Goal: Check status: Check status

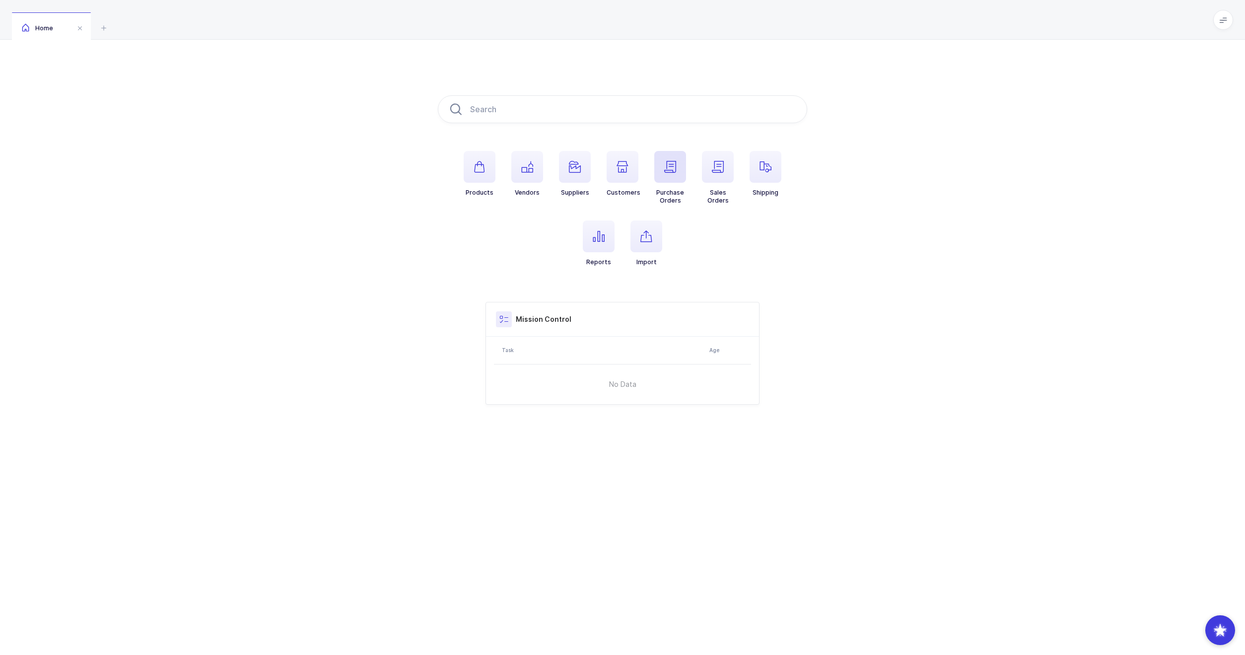
click at [658, 169] on span "button" at bounding box center [670, 167] width 32 height 32
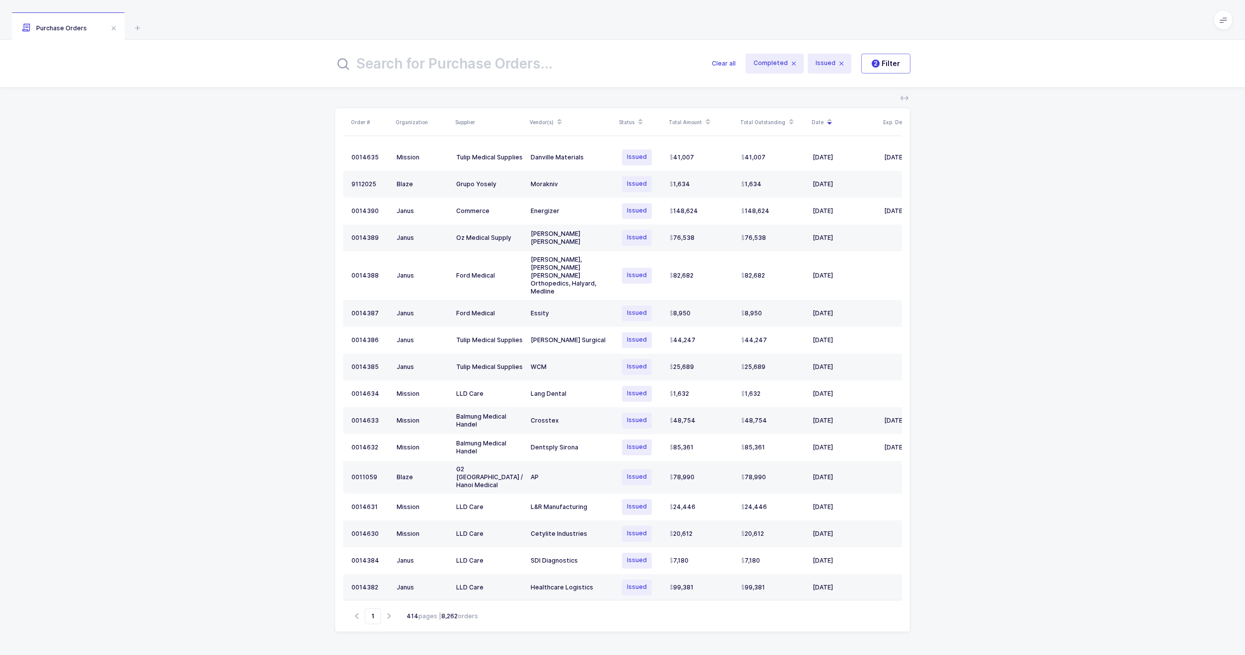
click at [435, 71] on input "text" at bounding box center [517, 64] width 365 height 24
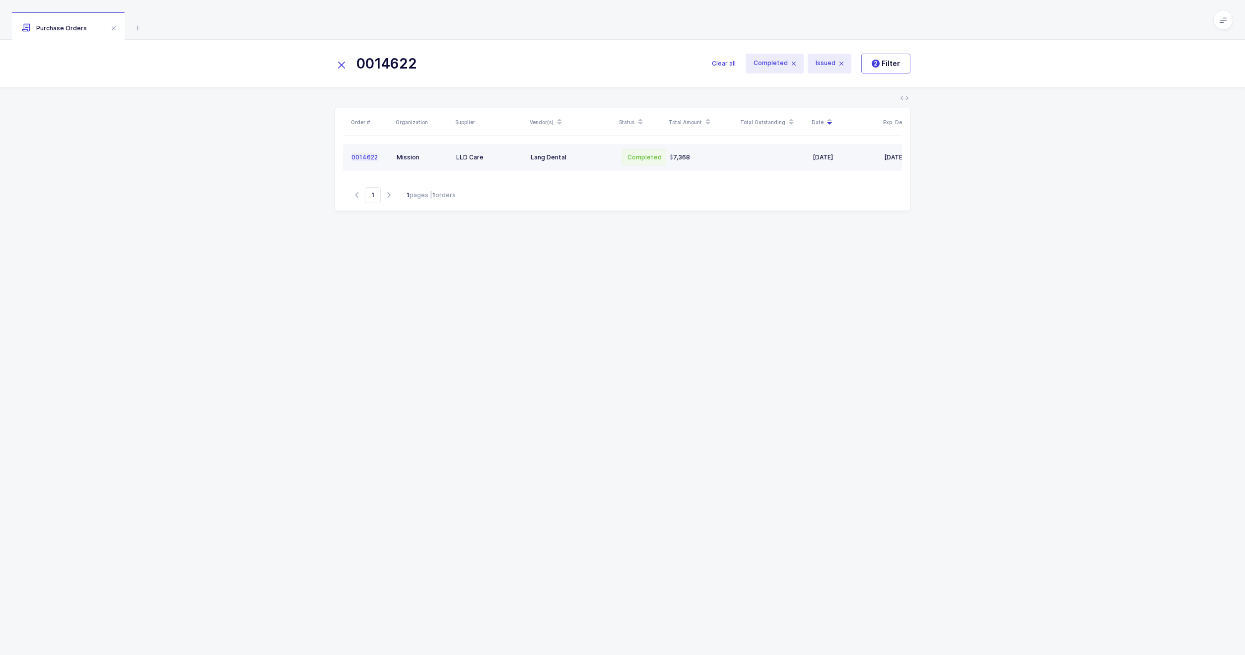
type input "0014622"
click at [447, 158] on div "Mission" at bounding box center [423, 157] width 52 height 8
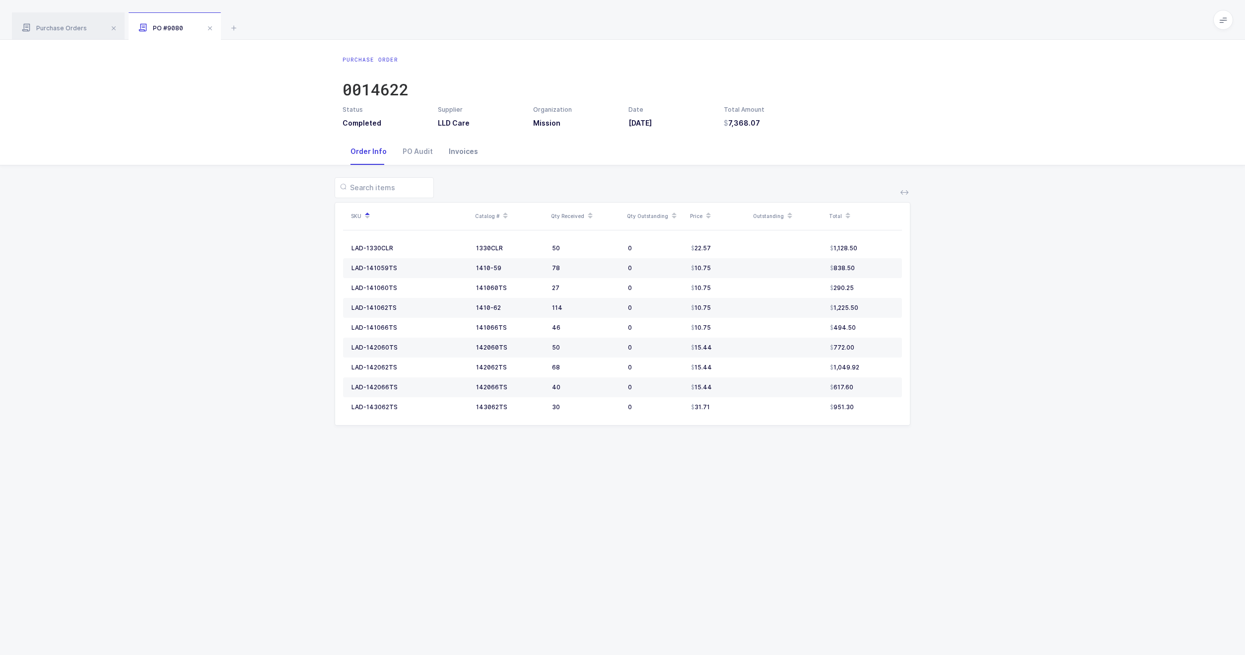
click at [468, 141] on div "Invoices" at bounding box center [463, 151] width 45 height 27
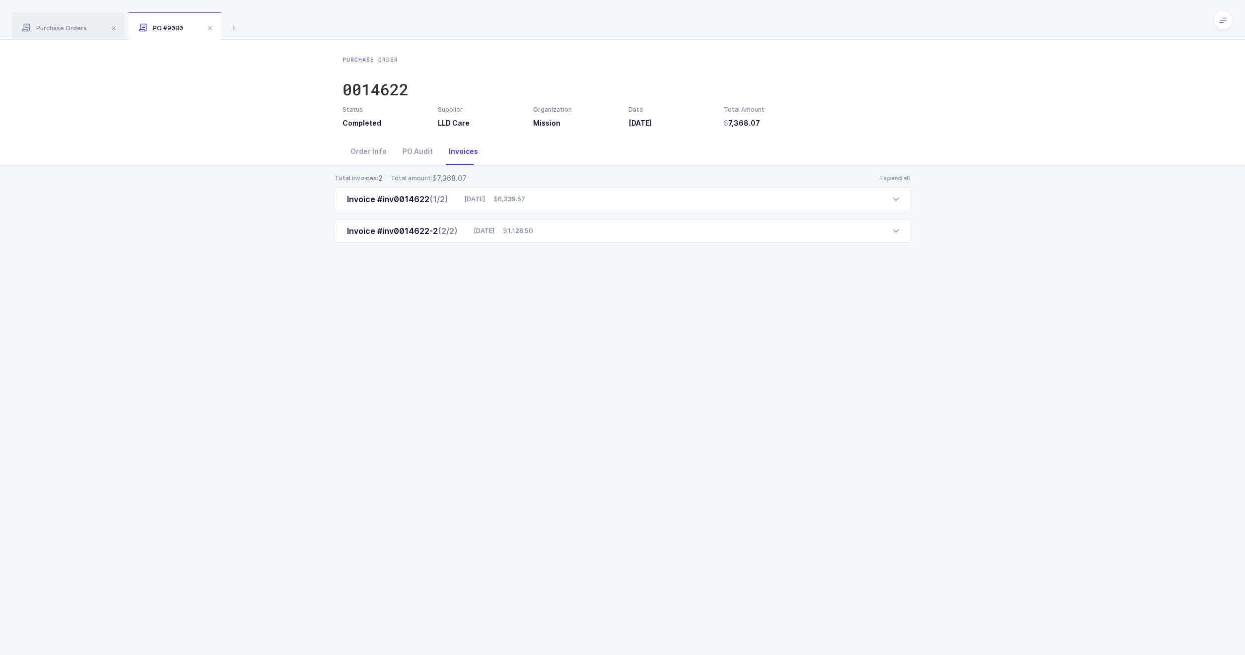
click at [463, 152] on div "Invoices" at bounding box center [463, 151] width 45 height 27
click at [525, 233] on span "1,128.50" at bounding box center [518, 231] width 30 height 10
click at [630, 203] on div "Invoice #inv0014622 (1/2) [DATE] 6,239.57" at bounding box center [623, 199] width 576 height 24
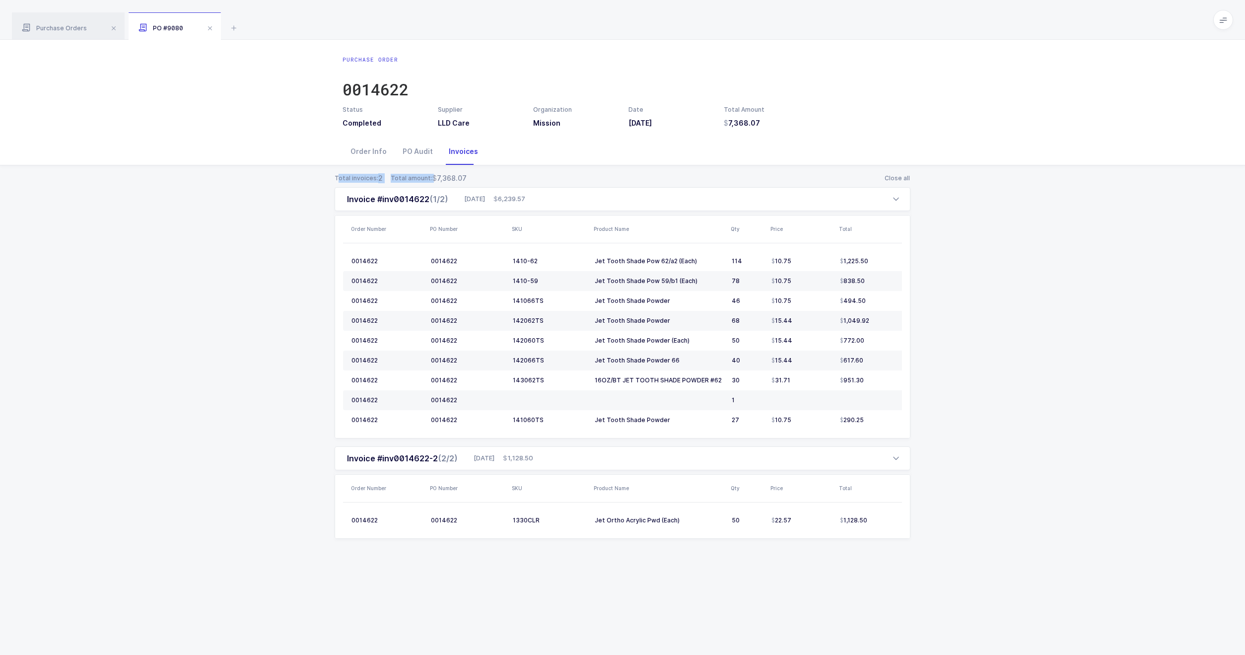
drag, startPoint x: 339, startPoint y: 179, endPoint x: 490, endPoint y: 176, distance: 151.5
click at [490, 176] on div "Total invoices: 2 Total amount: 7,368.07 Close all" at bounding box center [623, 178] width 576 height 10
click at [449, 177] on span "7,368.07" at bounding box center [449, 178] width 34 height 10
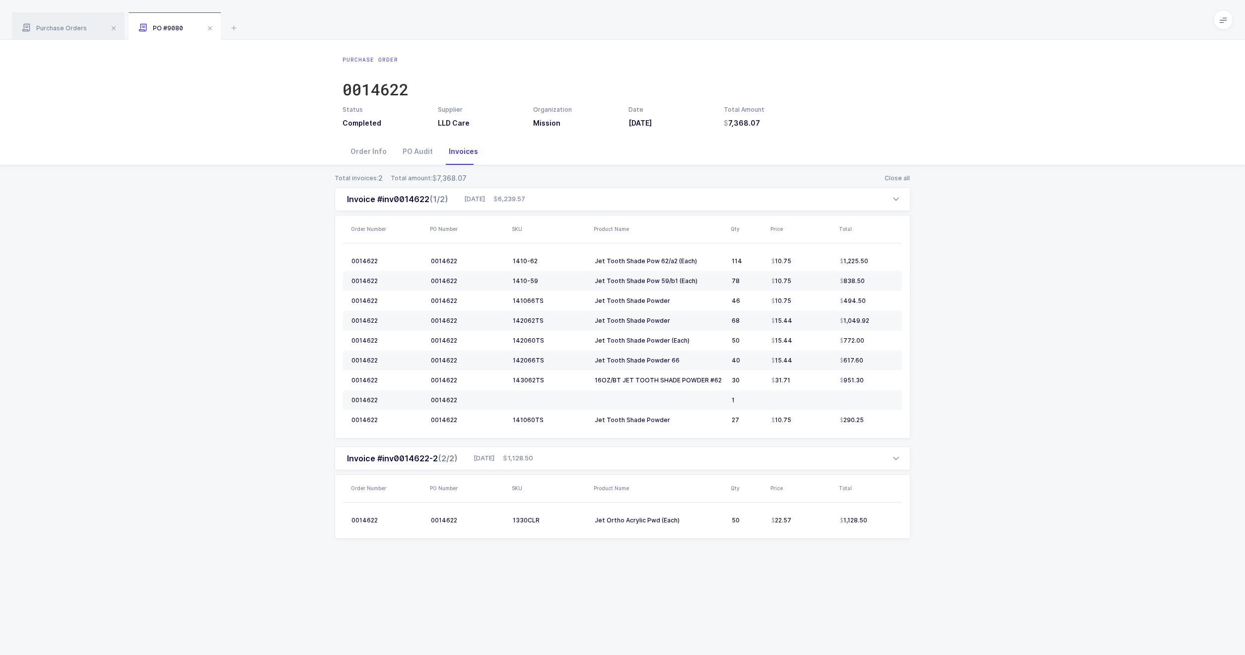
click at [360, 76] on div "Purchase Order 0014622" at bounding box center [376, 81] width 66 height 50
click at [381, 93] on div "0014622" at bounding box center [376, 89] width 66 height 20
copy span "0014622"
click at [358, 94] on div "0014622" at bounding box center [376, 89] width 66 height 20
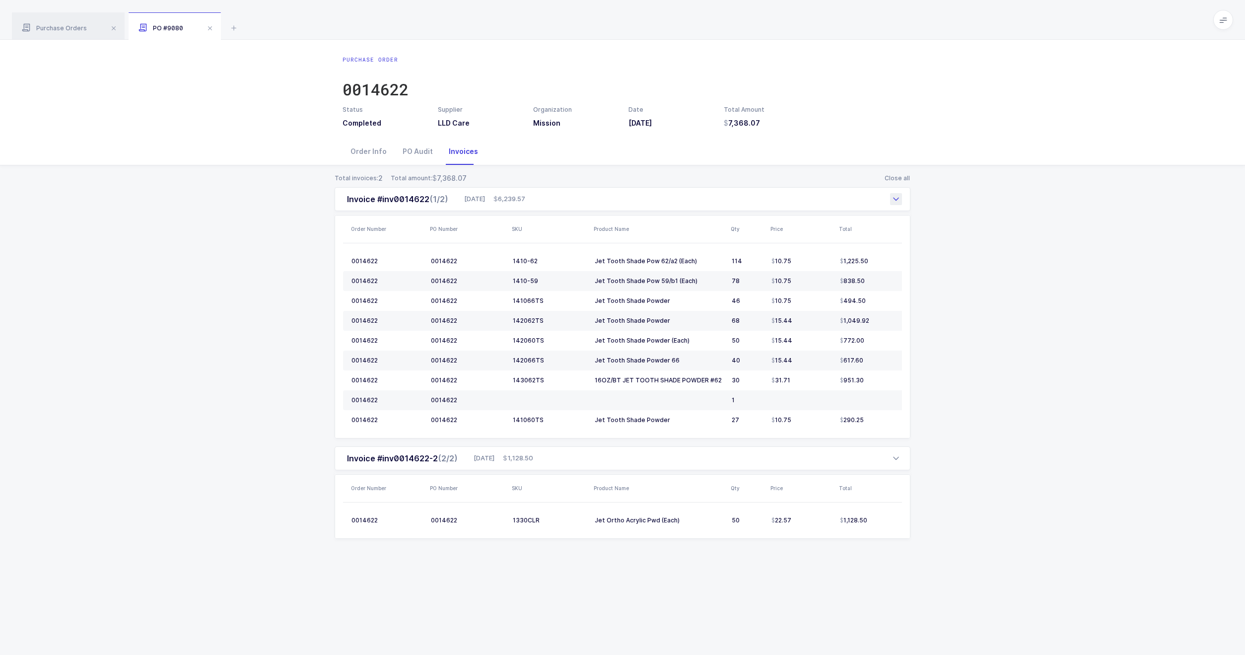
click at [409, 200] on div "Invoice #inv0014622 (1/2)" at bounding box center [397, 199] width 101 height 12
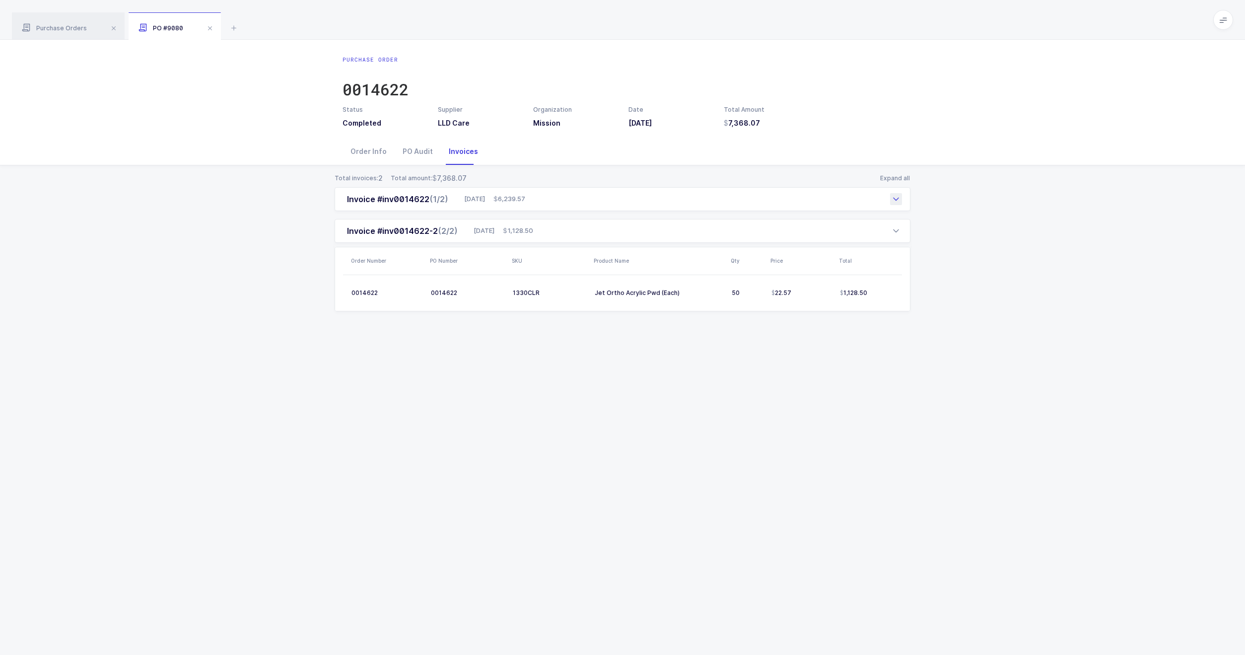
click at [409, 200] on div "Invoice #inv0014622 (1/2)" at bounding box center [397, 199] width 101 height 12
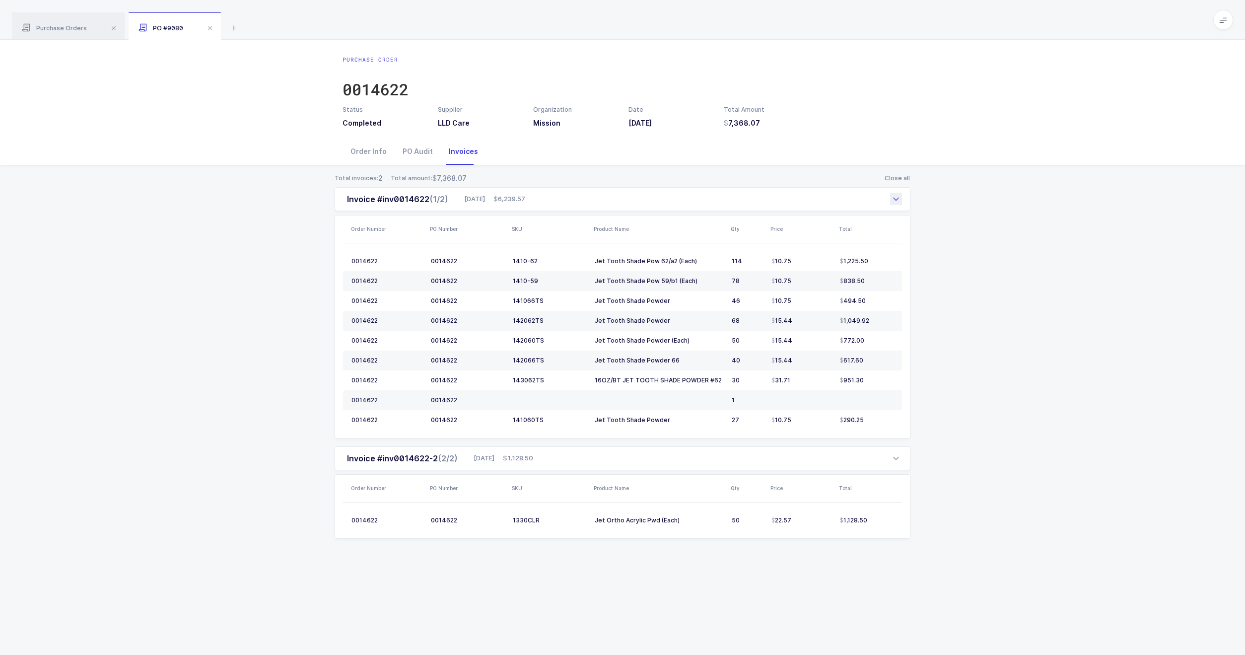
copy div "inv0014622"
